Goal: Task Accomplishment & Management: Use online tool/utility

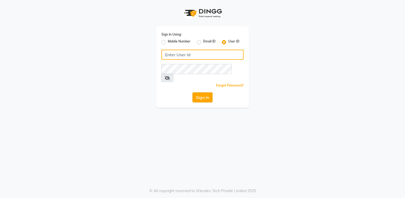
type input "iriis"
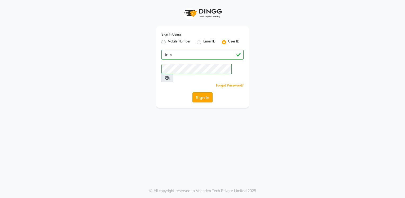
click at [203, 92] on button "Sign In" at bounding box center [203, 97] width 20 height 10
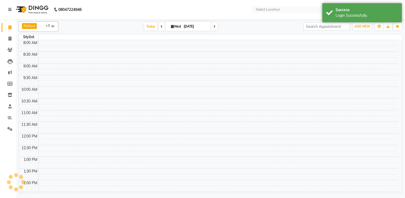
select select "en"
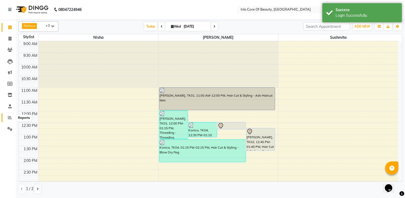
click at [10, 117] on icon at bounding box center [10, 117] width 4 height 4
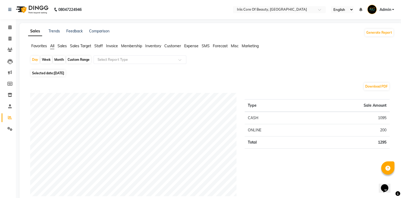
click at [58, 59] on div "Month" at bounding box center [59, 59] width 12 height 7
select select "9"
select select "2025"
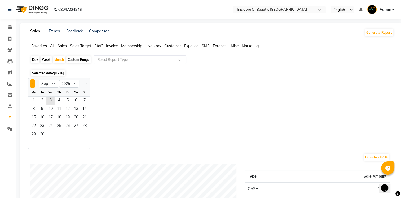
click at [33, 83] on span "Previous month" at bounding box center [33, 83] width 2 height 2
select select "8"
click at [67, 98] on span "1" at bounding box center [67, 101] width 8 height 8
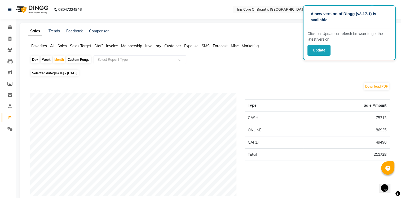
click at [269, 19] on nav "08047224946 Select Location × Iriis Core Of Beauty, [GEOGRAPHIC_DATA] English E…" at bounding box center [200, 9] width 401 height 19
